Goal: Information Seeking & Learning: Find specific fact

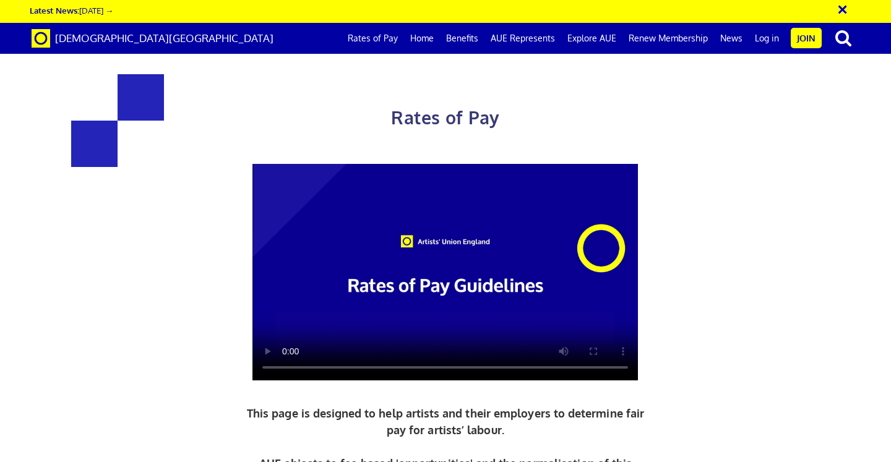
scroll to position [0, 7]
click at [282, 361] on video at bounding box center [445, 272] width 386 height 217
click at [295, 358] on video at bounding box center [445, 272] width 386 height 217
click at [286, 357] on video at bounding box center [445, 272] width 386 height 217
click at [270, 168] on video at bounding box center [445, 272] width 386 height 217
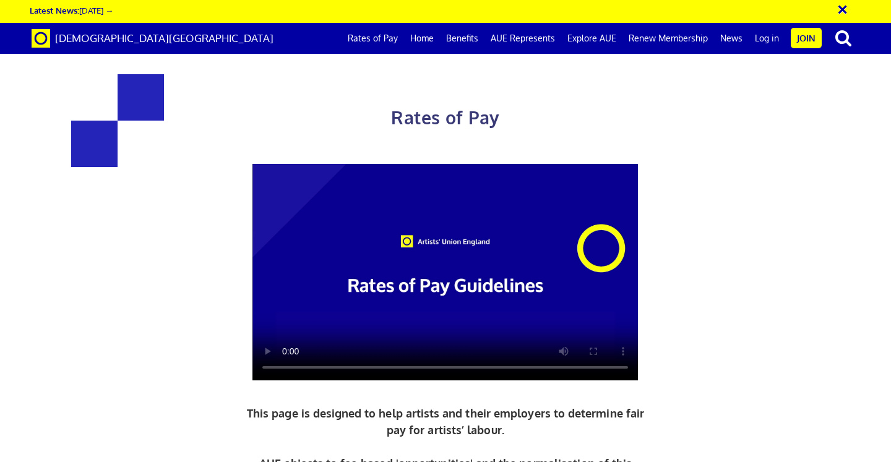
scroll to position [505, 0]
drag, startPoint x: 197, startPoint y: 147, endPoint x: 690, endPoint y: 384, distance: 547.2
drag, startPoint x: 197, startPoint y: 153, endPoint x: 693, endPoint y: 236, distance: 502.6
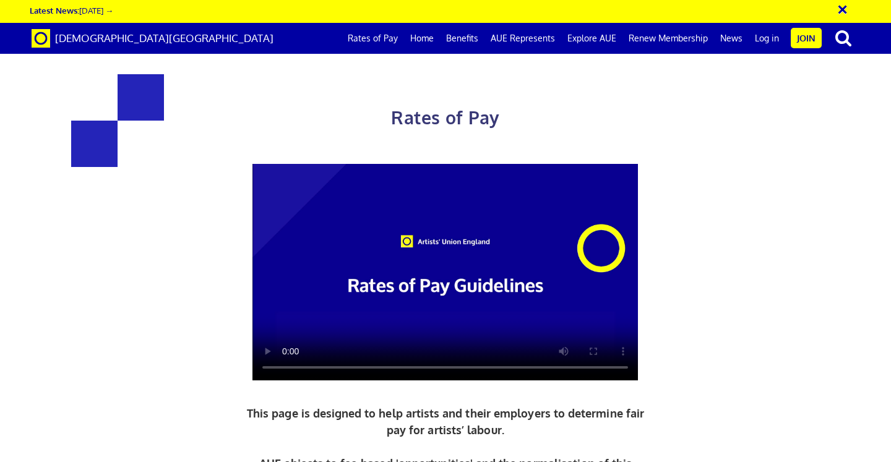
copy div "½ £119.15 per ½ day £27.08 an hour new graduate artist £284.31 a day ½ £156.38 …"
drag, startPoint x: 201, startPoint y: 144, endPoint x: 712, endPoint y: 412, distance: 577.1
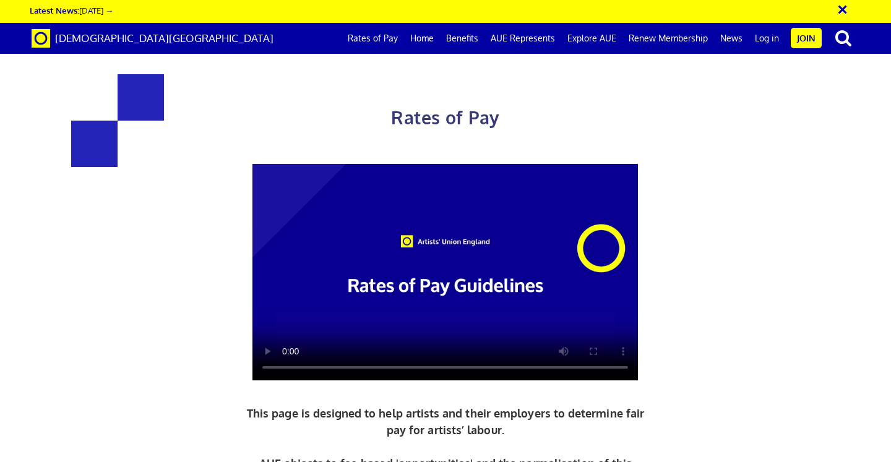
copy div "£216.63 a day ½ £119.15 per ½ day £27.08 an hour new graduate artist £284.31 a …"
drag, startPoint x: 691, startPoint y: 456, endPoint x: 41, endPoint y: 184, distance: 704.5
